Goal: Task Accomplishment & Management: Manage account settings

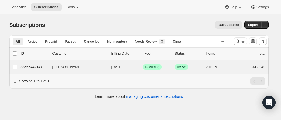
click at [73, 62] on div "[PERSON_NAME] 33565442147 [PERSON_NAME] [DATE] Success Recurring Success Active…" at bounding box center [138, 67] width 259 height 14
click at [36, 66] on p "33565442147" at bounding box center [34, 66] width 27 height 5
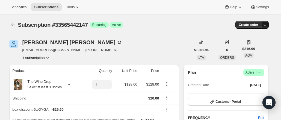
click at [268, 26] on icon "button" at bounding box center [264, 24] width 5 height 5
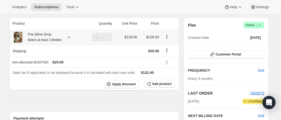
scroll to position [47, 0]
